Goal: Check status

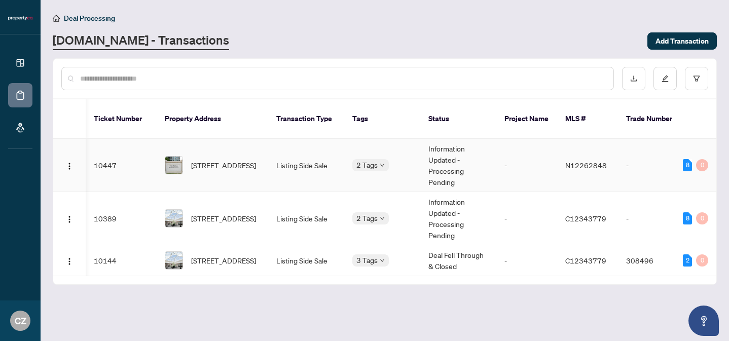
scroll to position [0, 314]
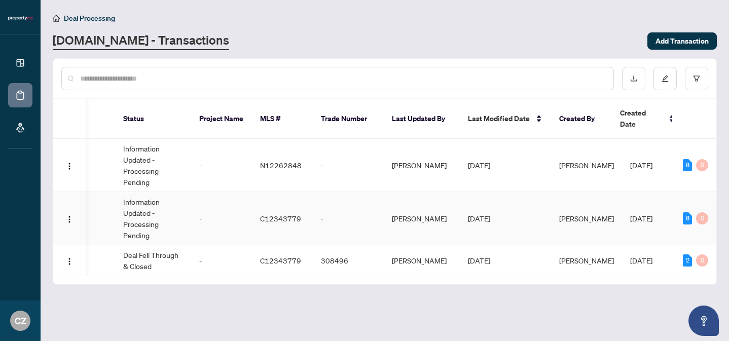
scroll to position [0, 314]
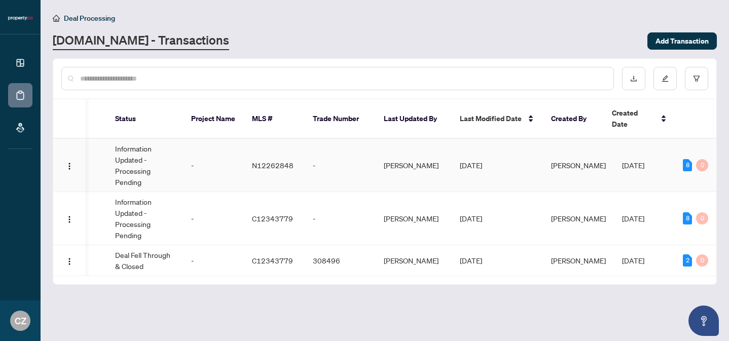
click at [128, 160] on td "Information Updated - Processing Pending" at bounding box center [145, 165] width 76 height 53
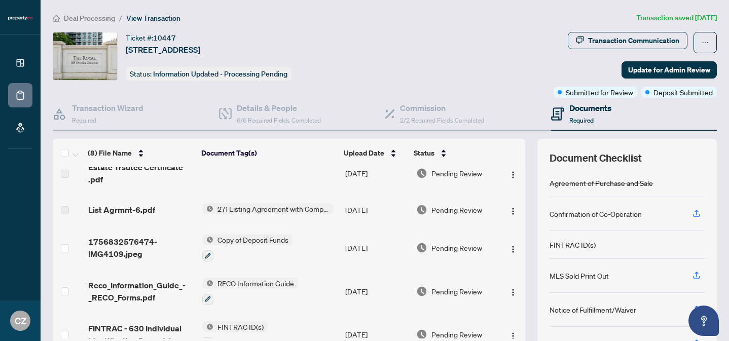
scroll to position [95, 0]
